Goal: Information Seeking & Learning: Check status

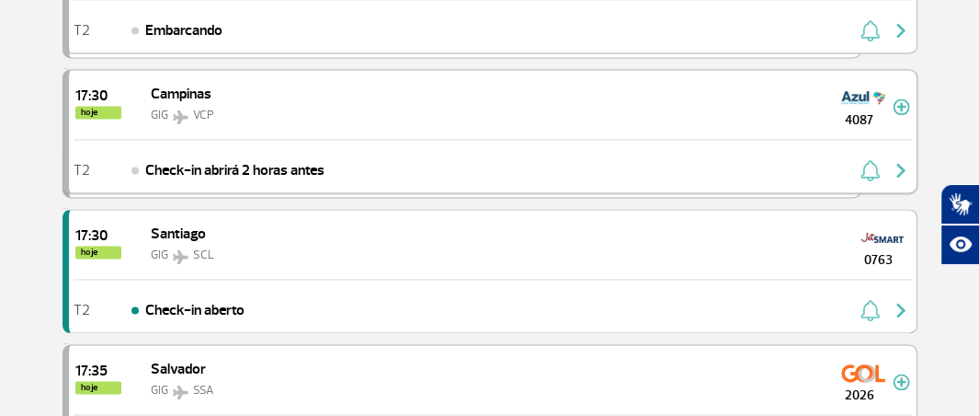
scroll to position [1839, 0]
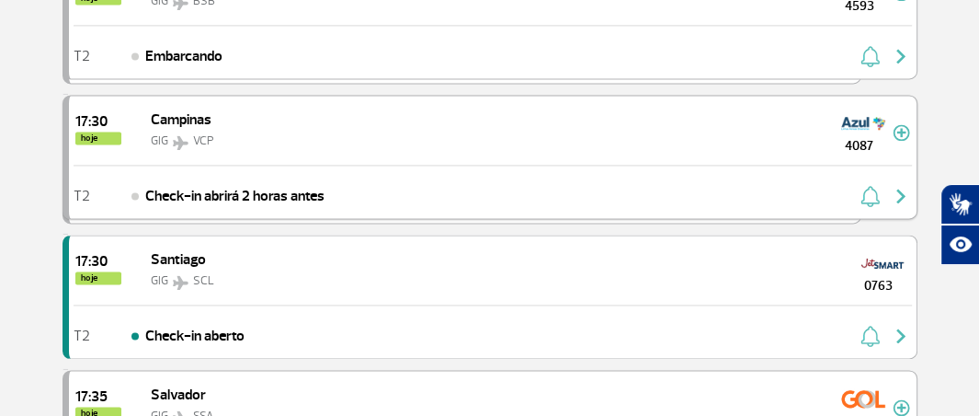
click at [900, 185] on img "button" at bounding box center [901, 196] width 22 height 22
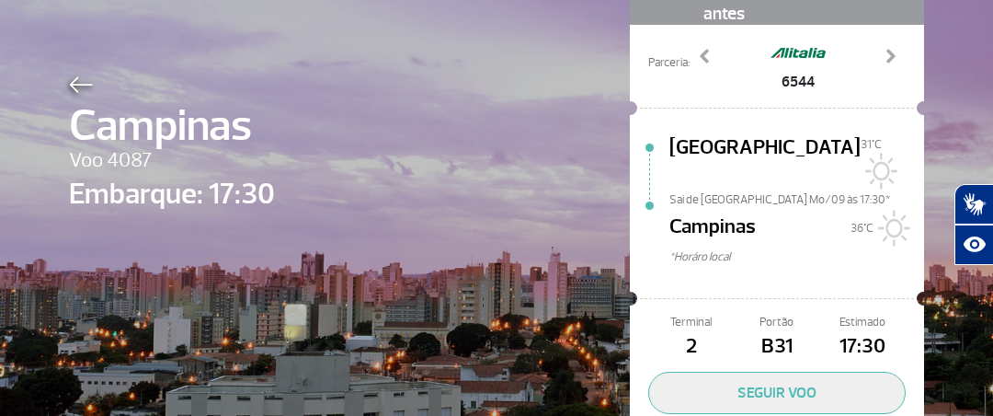
scroll to position [92, 0]
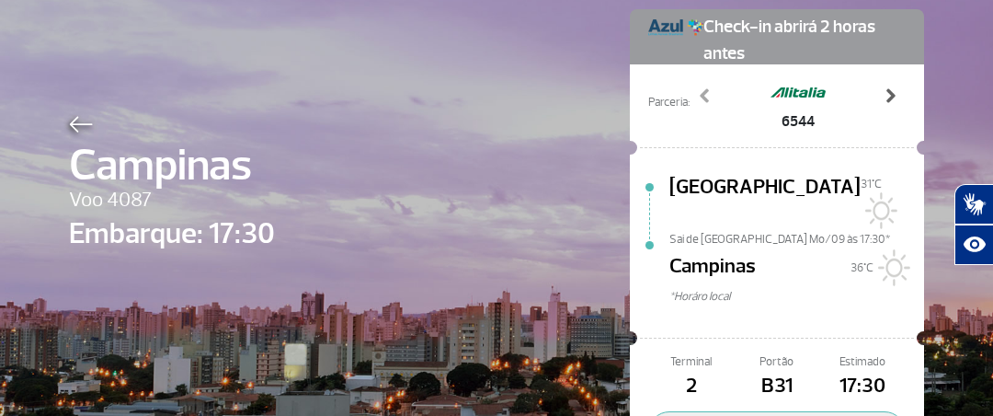
click at [886, 87] on span at bounding box center [890, 95] width 18 height 18
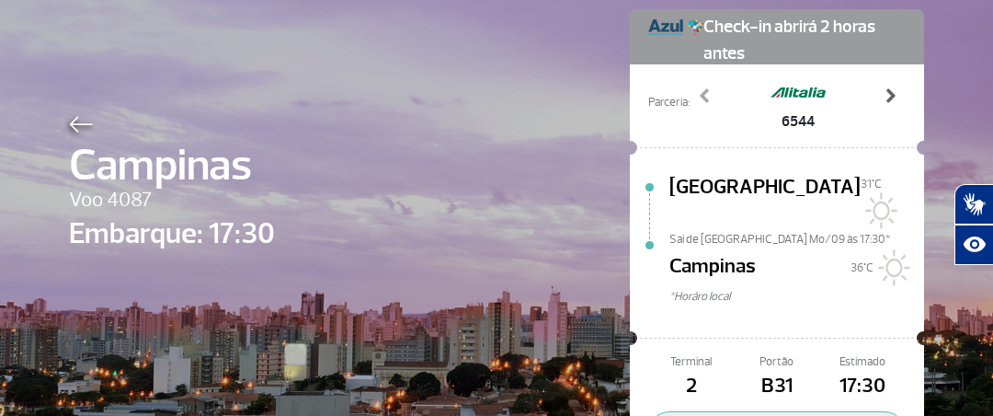
click at [886, 87] on span at bounding box center [890, 95] width 18 height 18
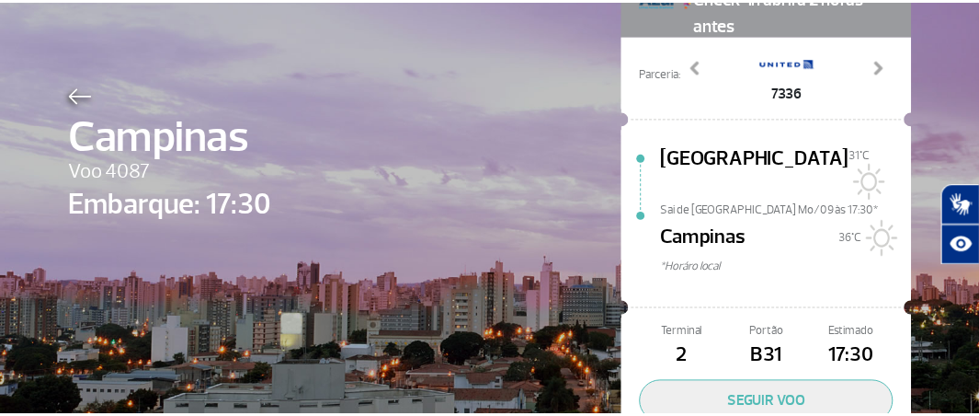
scroll to position [0, 0]
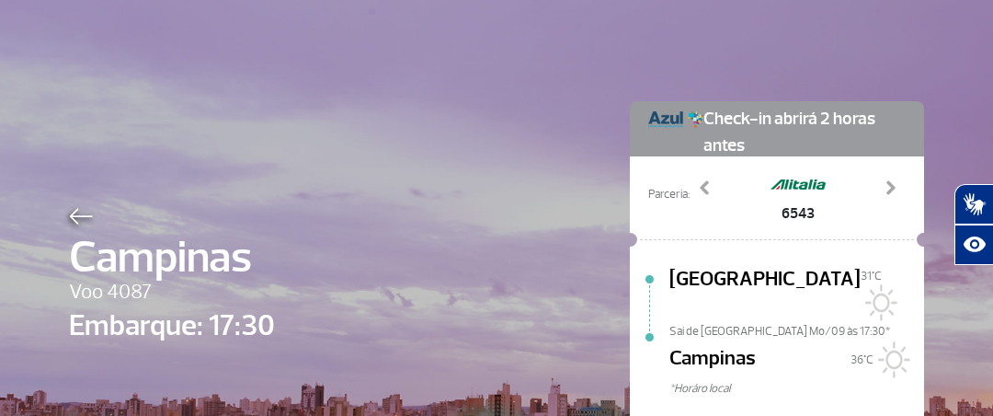
click at [69, 221] on img at bounding box center [81, 216] width 24 height 17
